Goal: Task Accomplishment & Management: Use online tool/utility

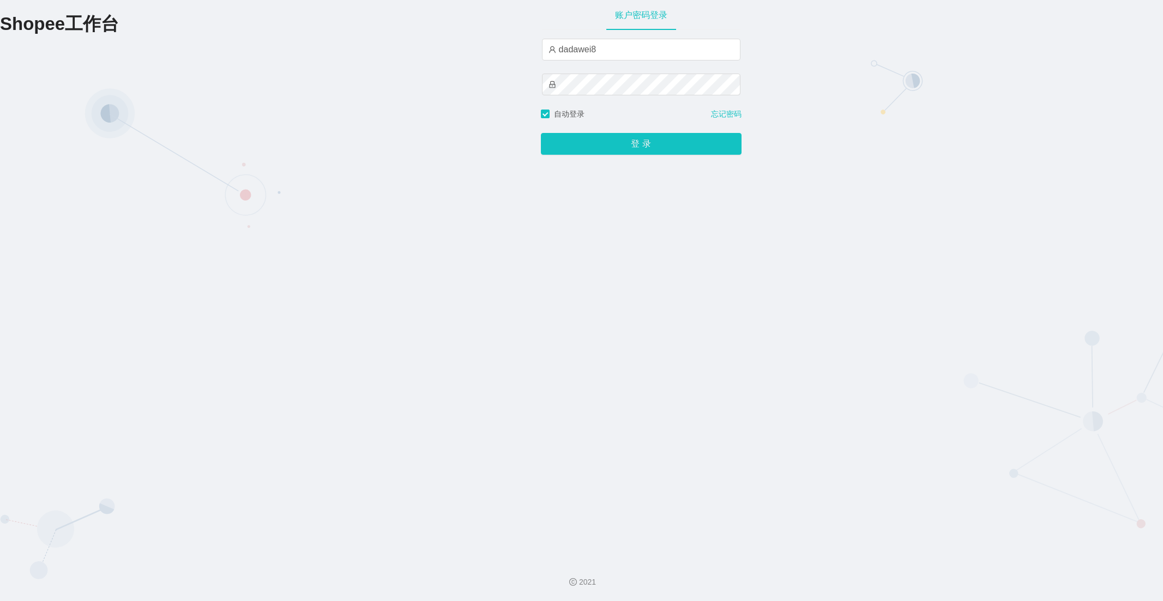
click at [576, 140] on button "登 录" at bounding box center [641, 144] width 201 height 22
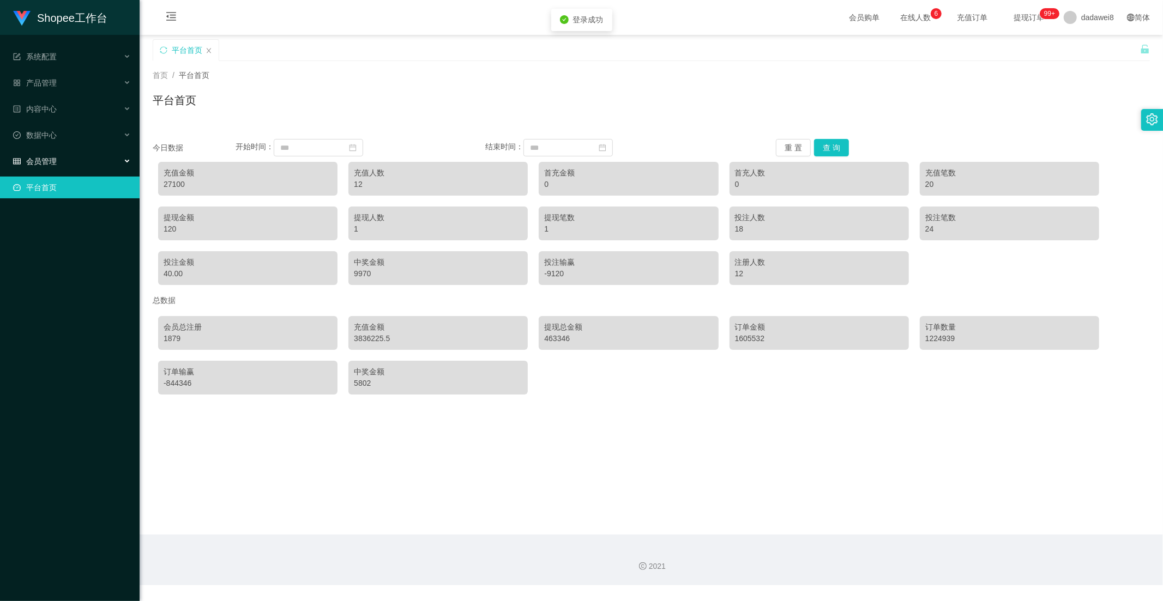
click at [56, 153] on div "会员管理" at bounding box center [70, 161] width 140 height 22
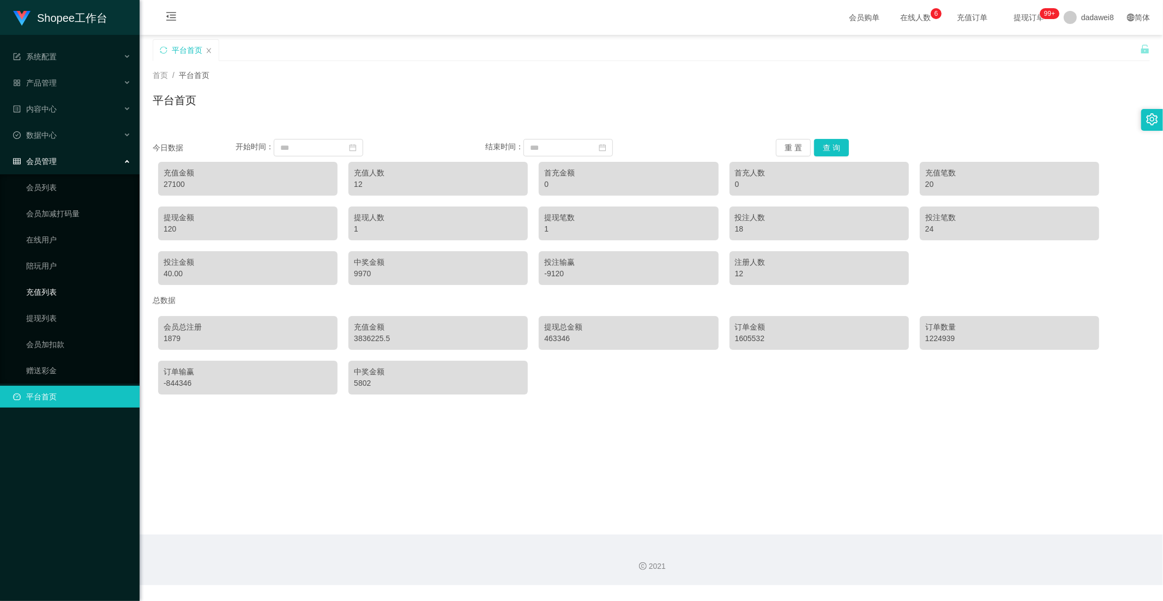
click at [53, 289] on link "充值列表" at bounding box center [78, 292] width 105 height 22
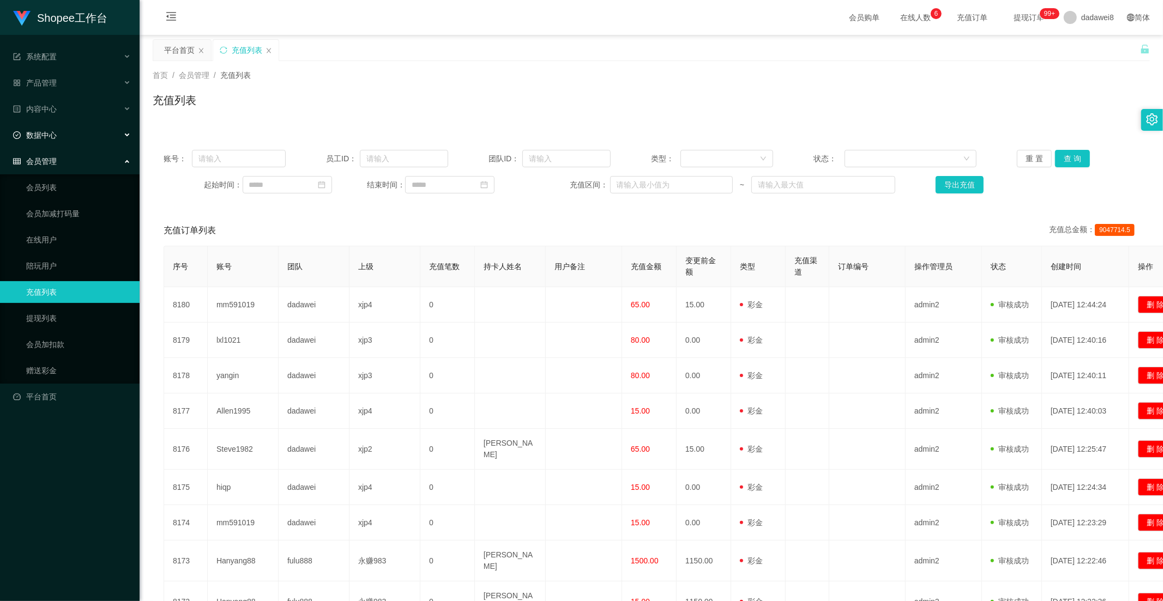
click at [66, 137] on div "数据中心" at bounding box center [70, 135] width 140 height 22
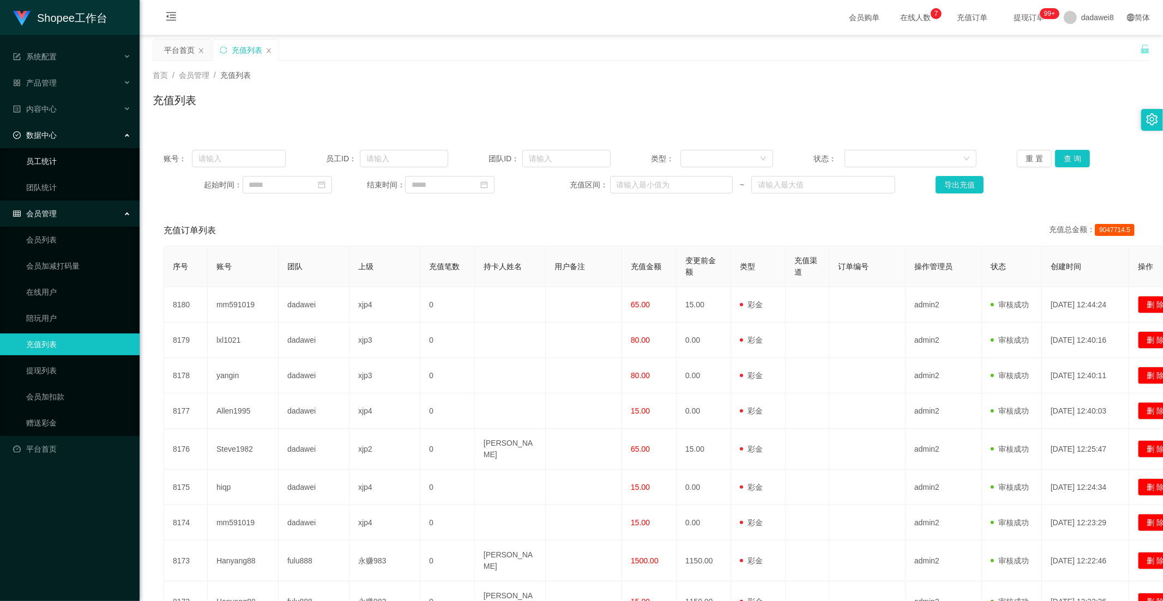
click at [53, 166] on link "员工统计" at bounding box center [78, 161] width 105 height 22
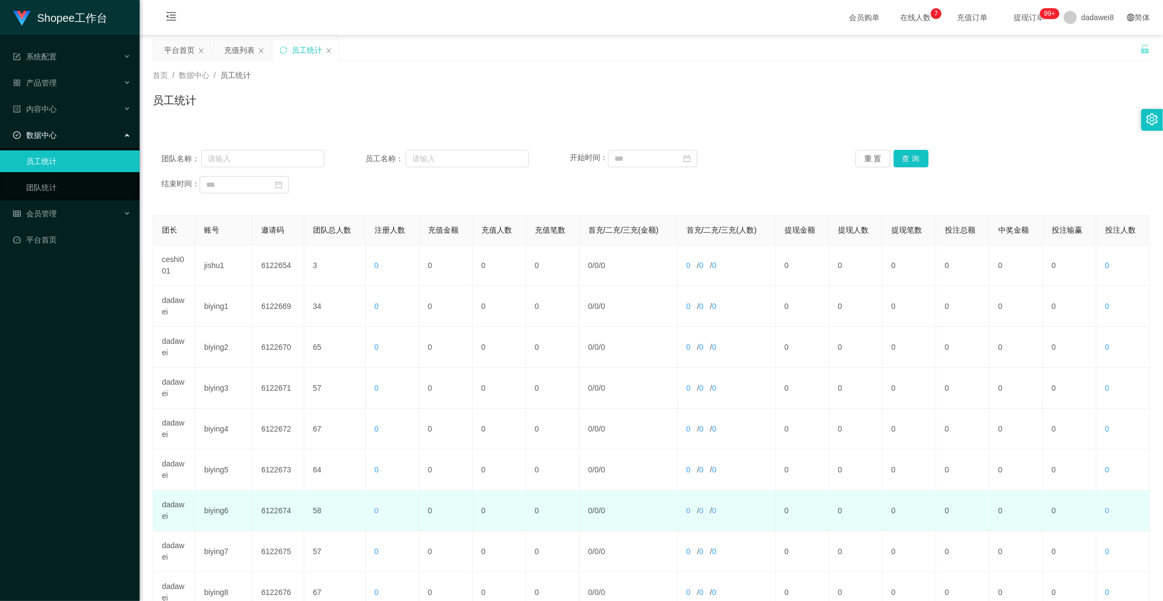
scroll to position [153, 0]
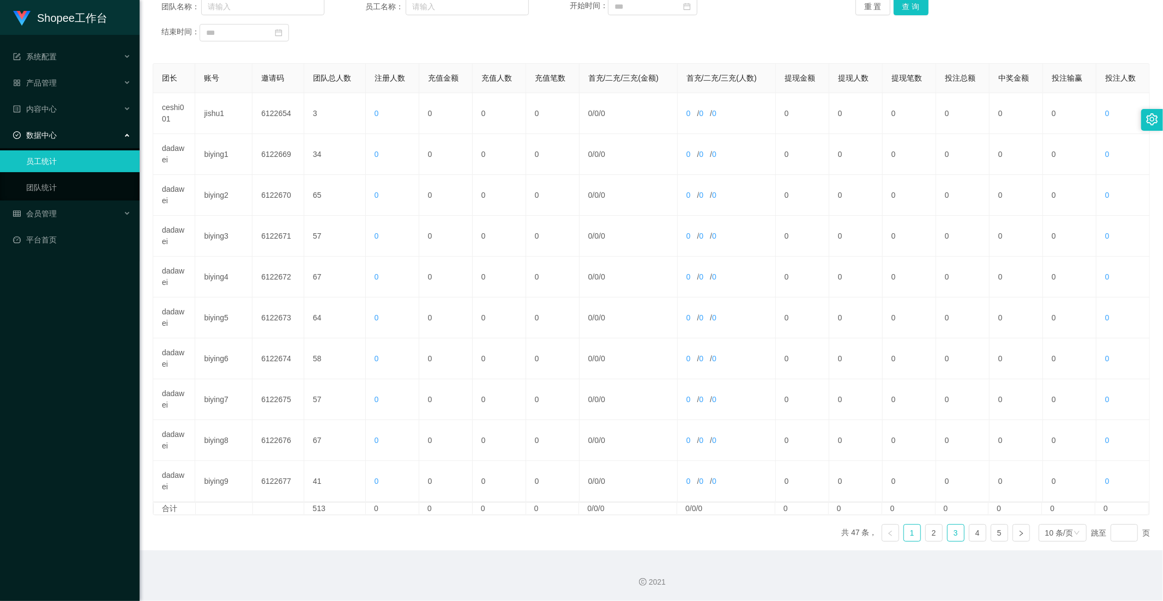
click at [949, 535] on link "3" at bounding box center [955, 533] width 16 height 16
click at [971, 531] on link "4" at bounding box center [977, 533] width 16 height 16
click at [955, 536] on link "3" at bounding box center [955, 533] width 16 height 16
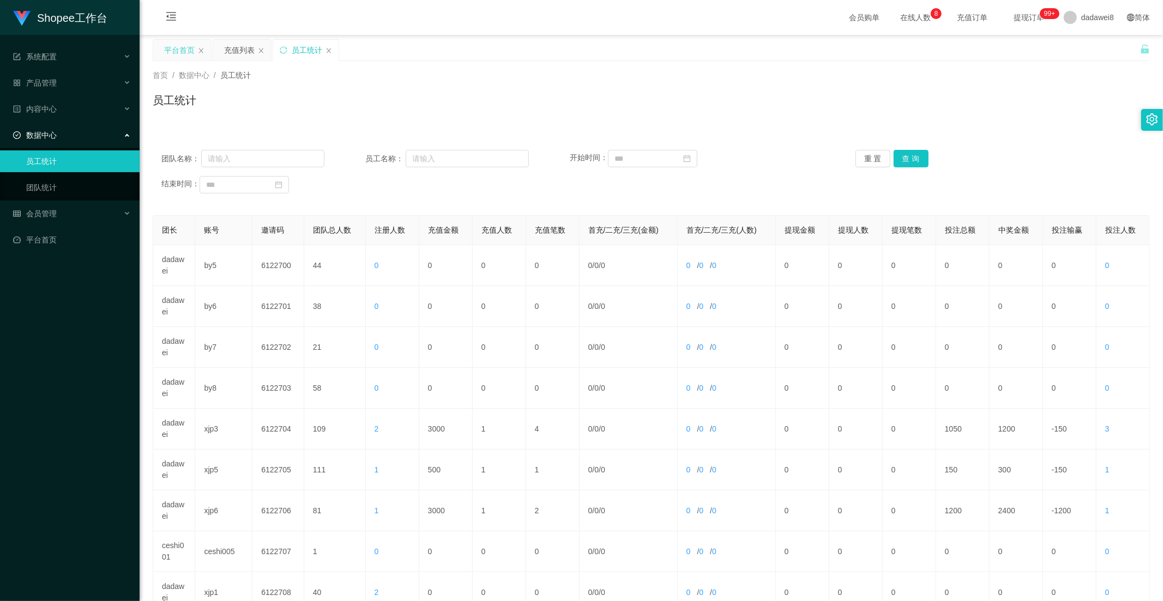
click at [191, 56] on div "平台首页" at bounding box center [179, 50] width 31 height 21
